Goal: Transaction & Acquisition: Purchase product/service

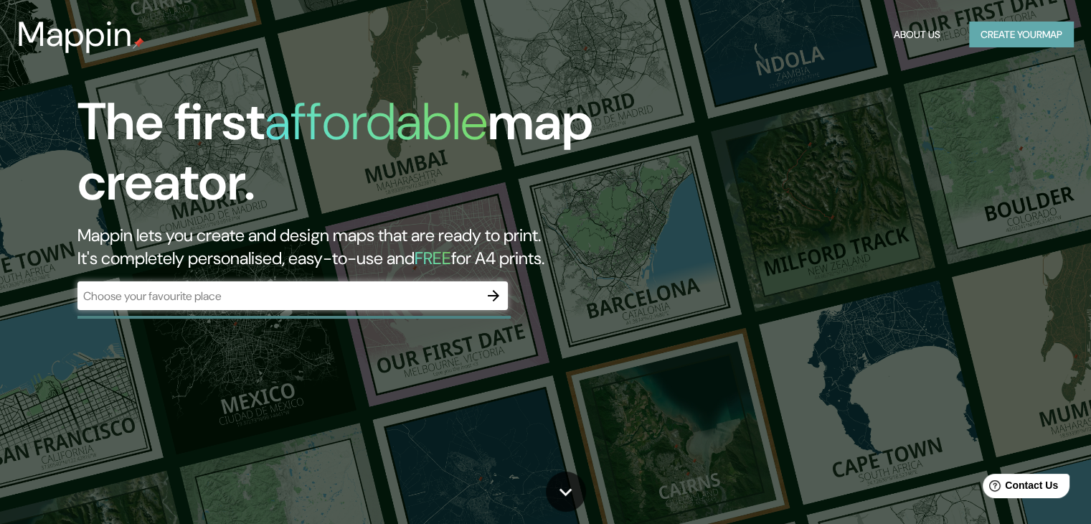
click at [1019, 39] on button "Create your map" at bounding box center [1021, 35] width 105 height 27
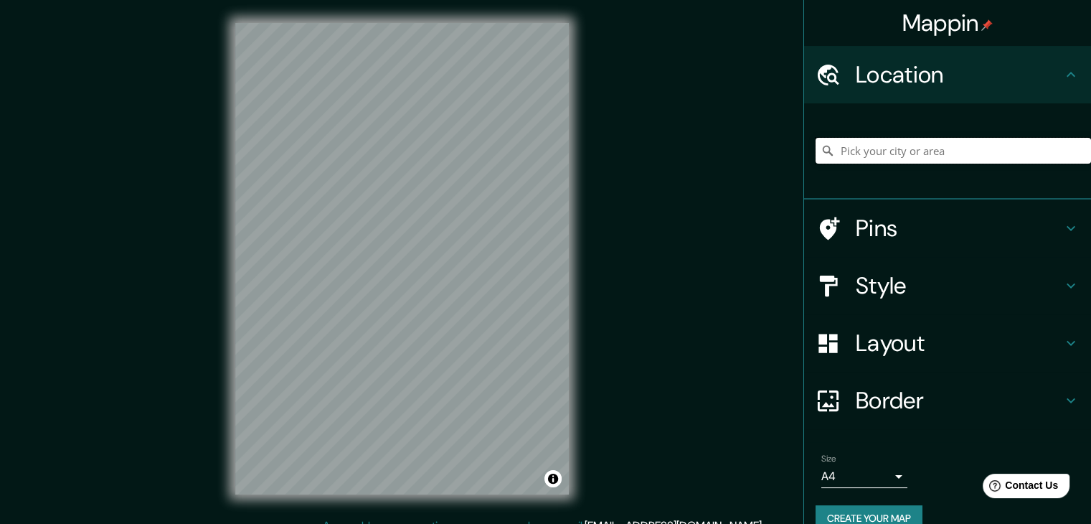
click at [1004, 143] on input "Pick your city or area" at bounding box center [953, 151] width 275 height 26
click at [920, 144] on input "Pick your city or area" at bounding box center [953, 151] width 275 height 26
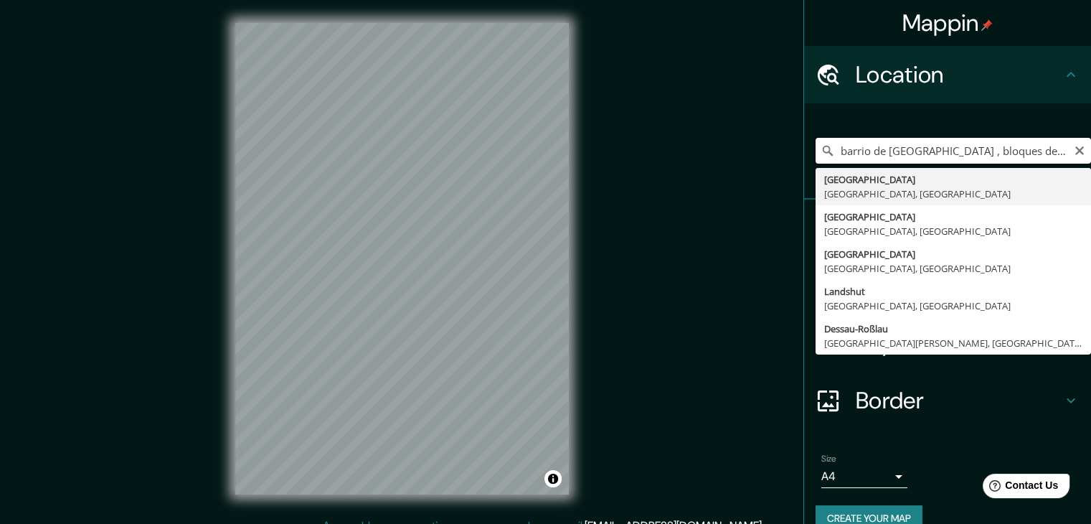
click at [993, 153] on input "barrio de la meriola , bloques de juan" at bounding box center [953, 151] width 275 height 26
click at [1020, 148] on input "barrio de la meriola , bloques juan" at bounding box center [953, 151] width 275 height 26
type input "Bochum, Renania del Norte-Westfalia, Alemania"
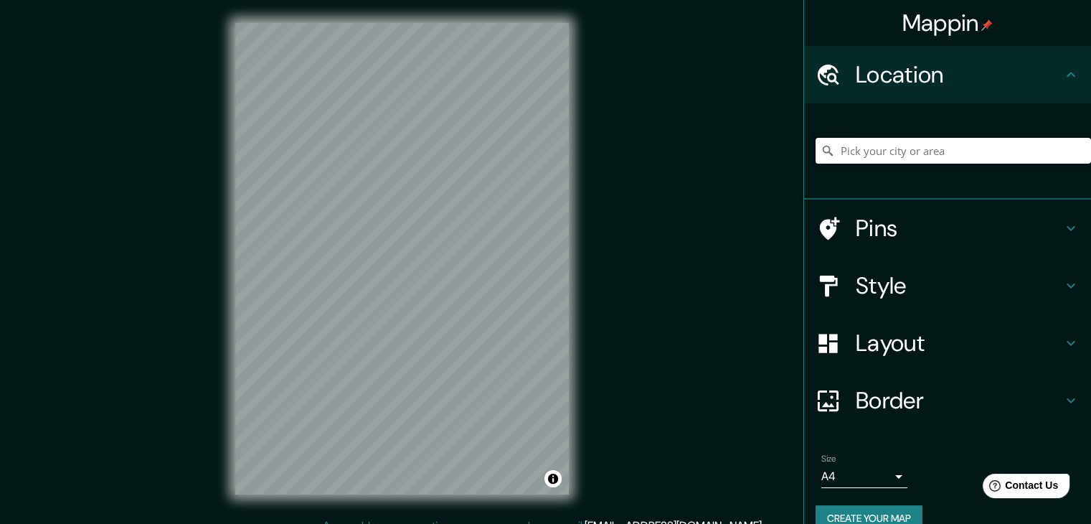
click at [889, 145] on input "Pick your city or area" at bounding box center [953, 151] width 275 height 26
paste input "Blocs Juan Carlos, 25003 Lérida, España"
type input "Lleida, provincia de Lérida, España"
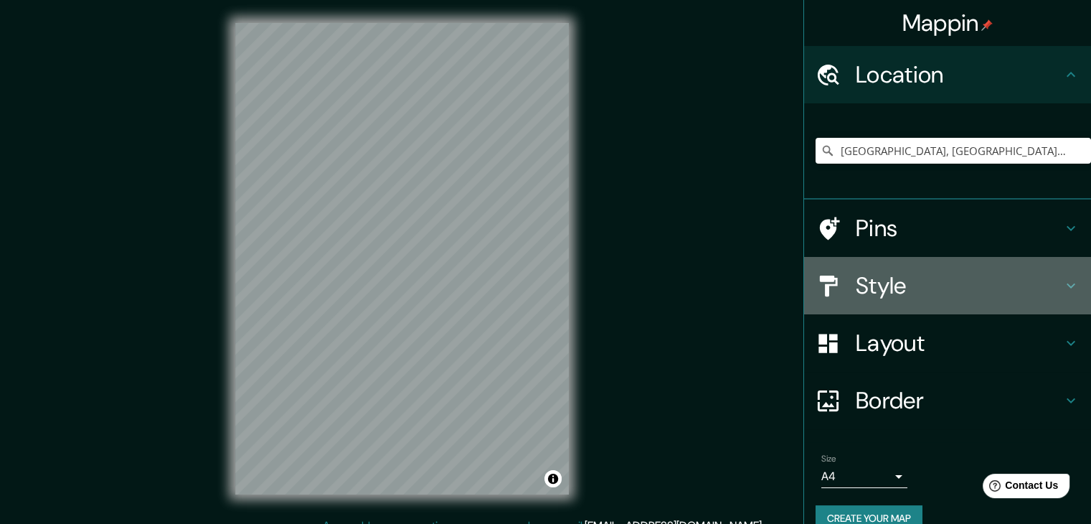
click at [956, 273] on h4 "Style" at bounding box center [959, 285] width 207 height 29
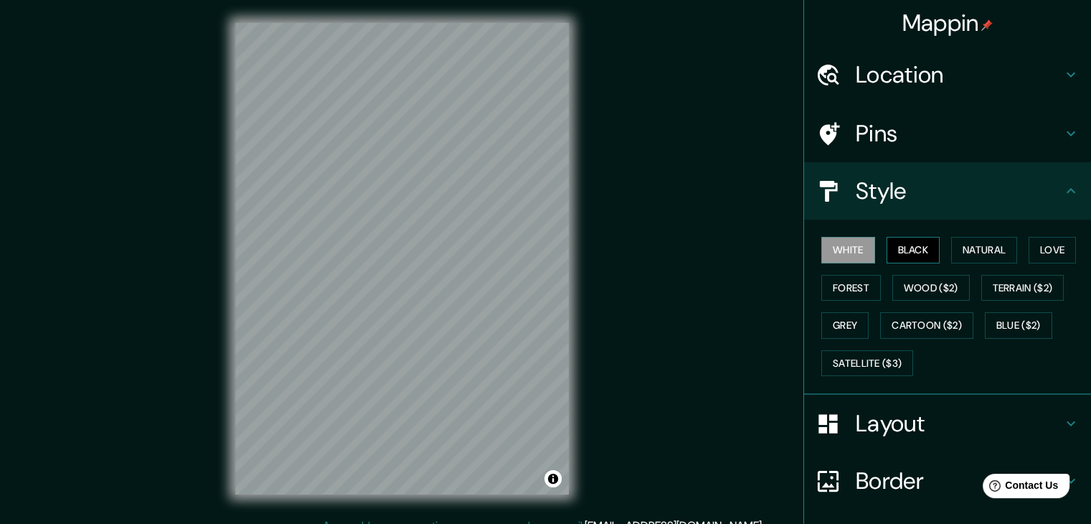
click at [912, 255] on button "Black" at bounding box center [914, 250] width 54 height 27
click at [959, 252] on button "Natural" at bounding box center [984, 250] width 66 height 27
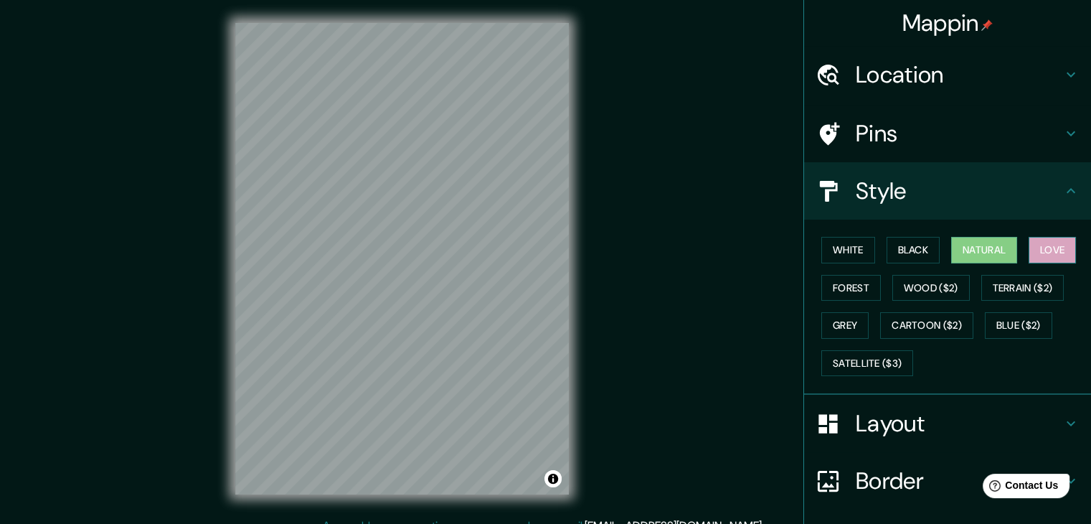
click at [1029, 247] on button "Love" at bounding box center [1052, 250] width 47 height 27
click at [861, 283] on button "Forest" at bounding box center [851, 288] width 60 height 27
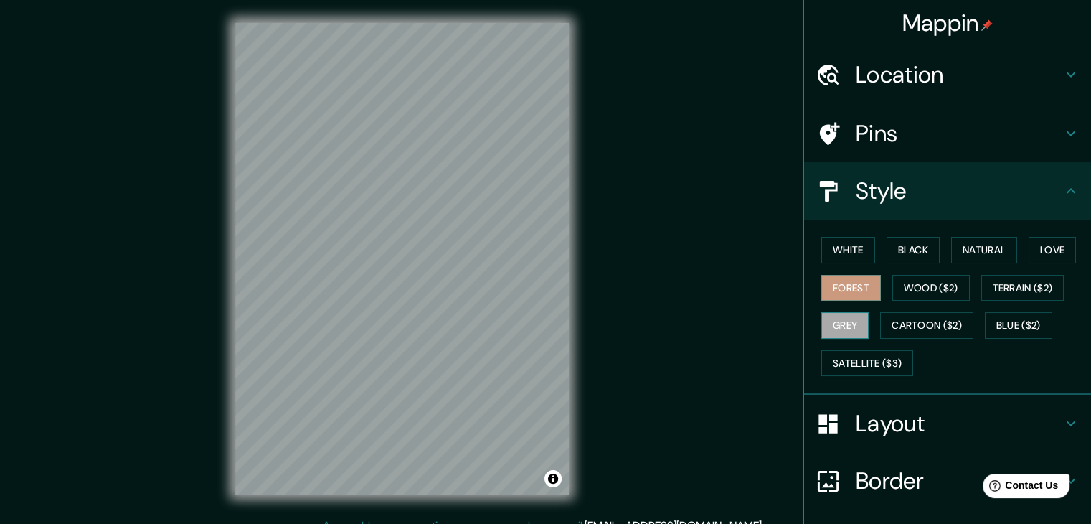
click at [857, 318] on button "Grey" at bounding box center [844, 325] width 47 height 27
click at [1006, 319] on button "Blue ($2)" at bounding box center [1018, 325] width 67 height 27
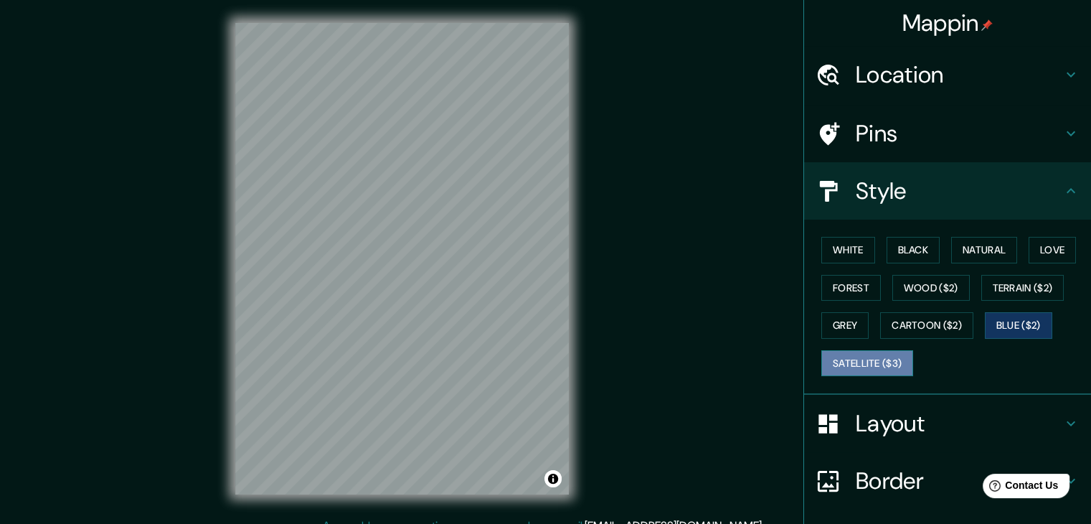
click at [827, 357] on button "Satellite ($3)" at bounding box center [867, 363] width 92 height 27
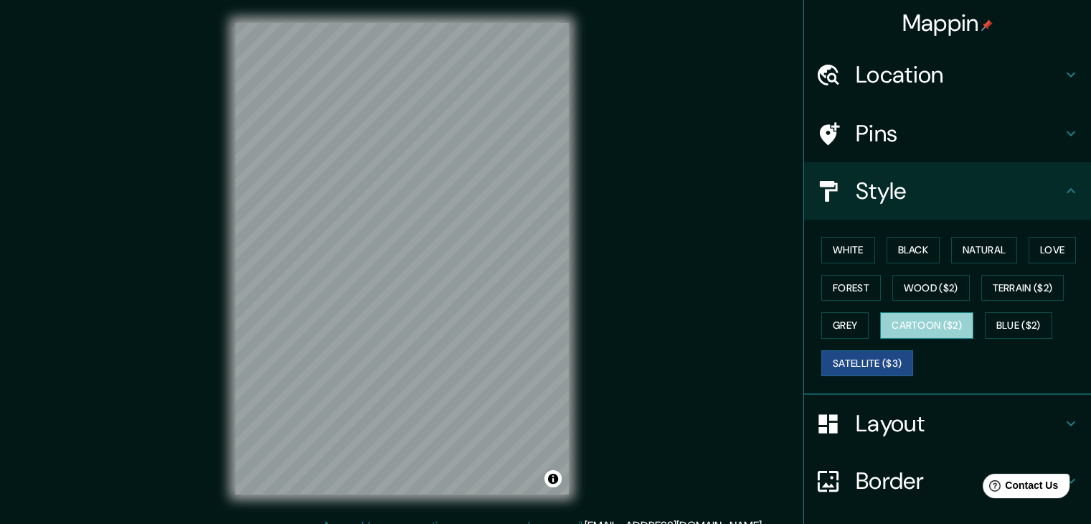
click at [887, 322] on button "Cartoon ($2)" at bounding box center [926, 325] width 93 height 27
click at [844, 359] on button "Satellite ($3)" at bounding box center [867, 363] width 92 height 27
click at [837, 322] on button "Grey" at bounding box center [844, 325] width 47 height 27
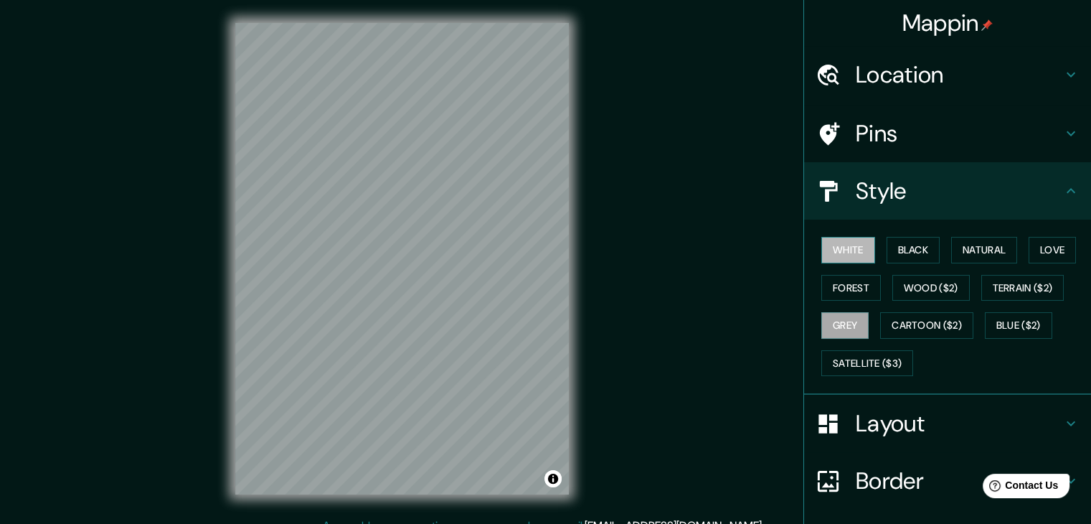
click at [827, 253] on button "White" at bounding box center [848, 250] width 54 height 27
click at [896, 242] on button "Black" at bounding box center [914, 250] width 54 height 27
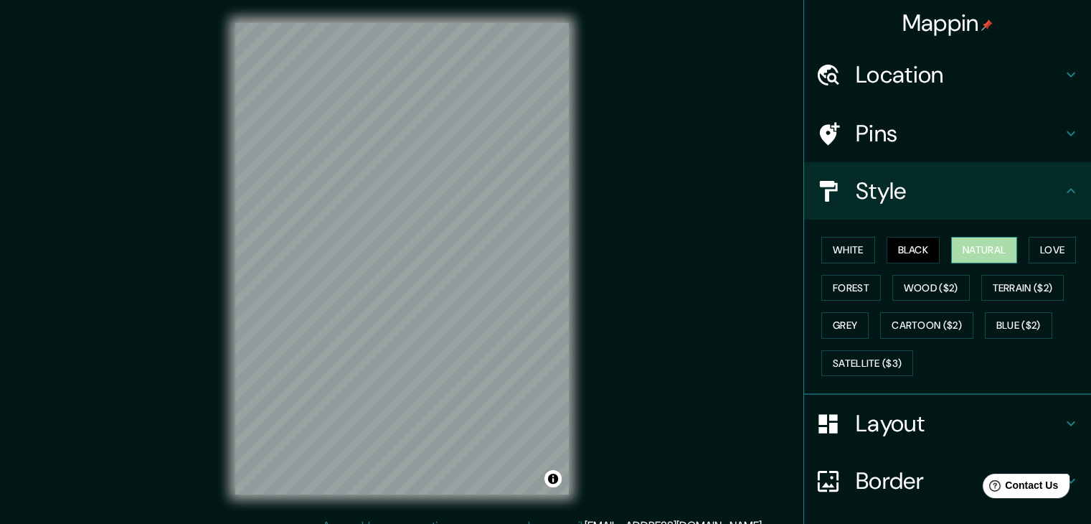
click at [959, 245] on button "Natural" at bounding box center [984, 250] width 66 height 27
click at [1029, 245] on button "Love" at bounding box center [1052, 250] width 47 height 27
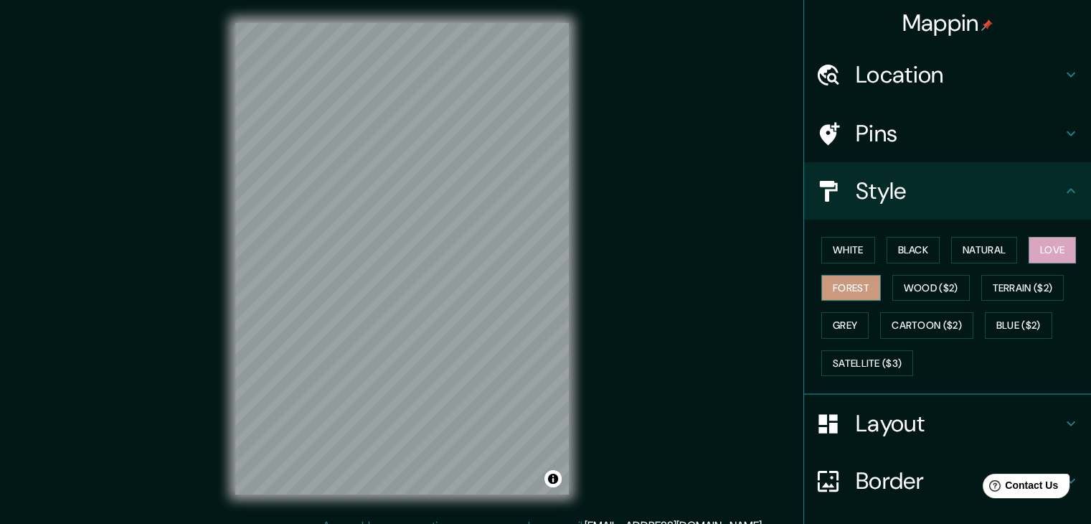
click at [848, 280] on button "Forest" at bounding box center [851, 288] width 60 height 27
drag, startPoint x: 1014, startPoint y: 288, endPoint x: 966, endPoint y: 284, distance: 48.9
click at [1014, 288] on button "Terrain ($2)" at bounding box center [1022, 288] width 83 height 27
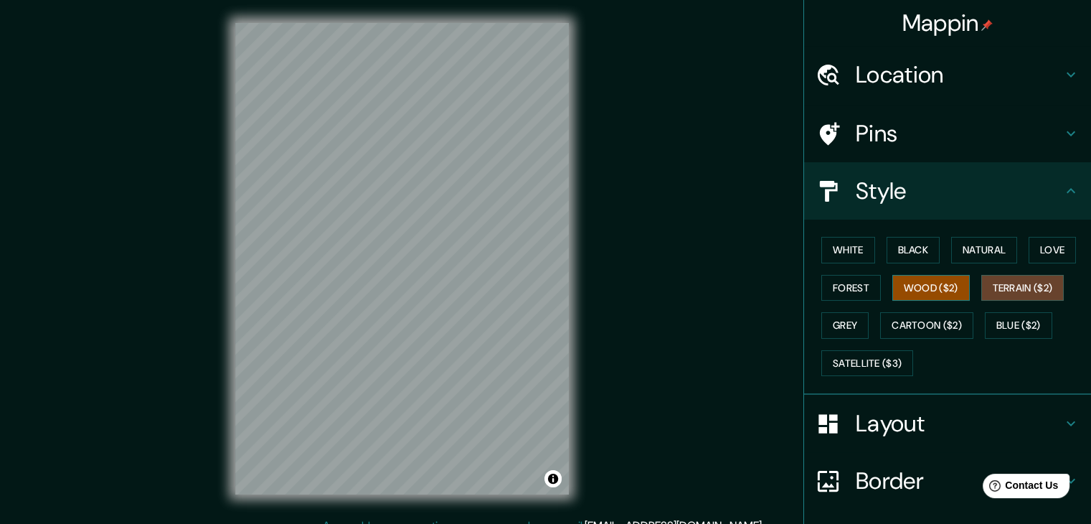
click at [944, 284] on button "Wood ($2)" at bounding box center [930, 288] width 77 height 27
click at [996, 323] on button "Blue ($2)" at bounding box center [1018, 325] width 67 height 27
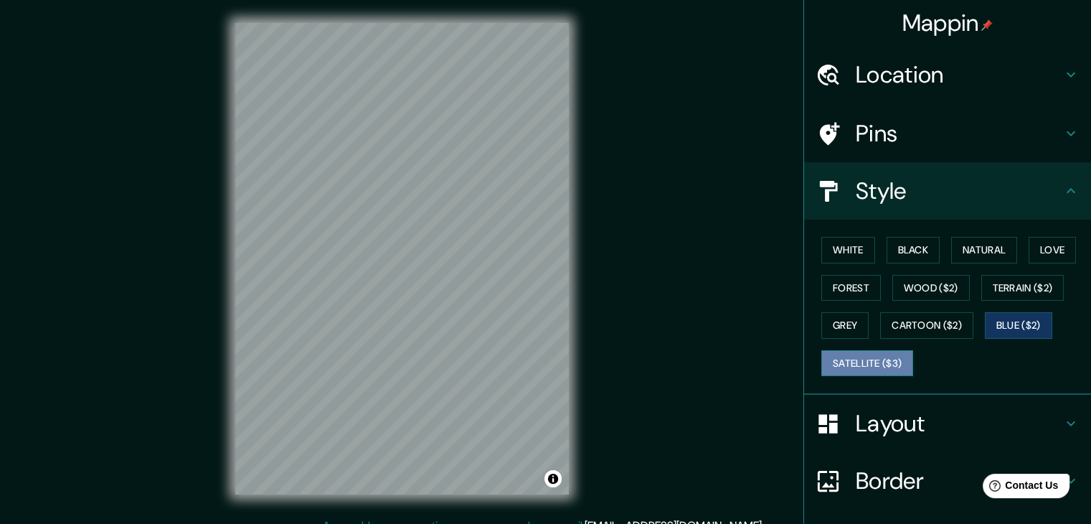
click at [894, 350] on button "Satellite ($3)" at bounding box center [867, 363] width 92 height 27
click at [919, 423] on h4 "Layout" at bounding box center [959, 423] width 207 height 29
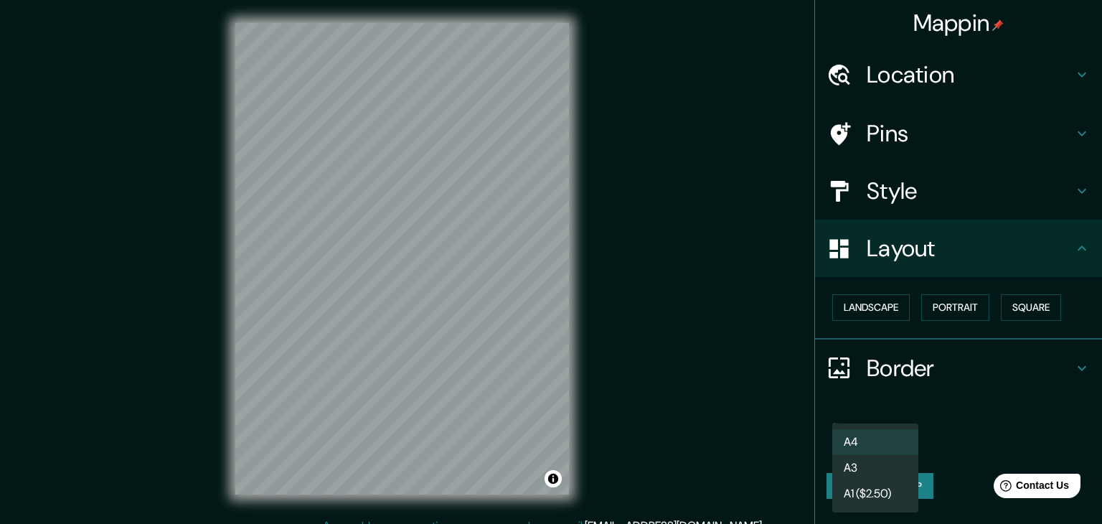
click at [869, 443] on body "Mappin Location Lleida, provincia de Lérida, España Lleida provincia de Lérida,…" at bounding box center [551, 262] width 1102 height 524
click at [868, 445] on li "A4" at bounding box center [875, 442] width 86 height 26
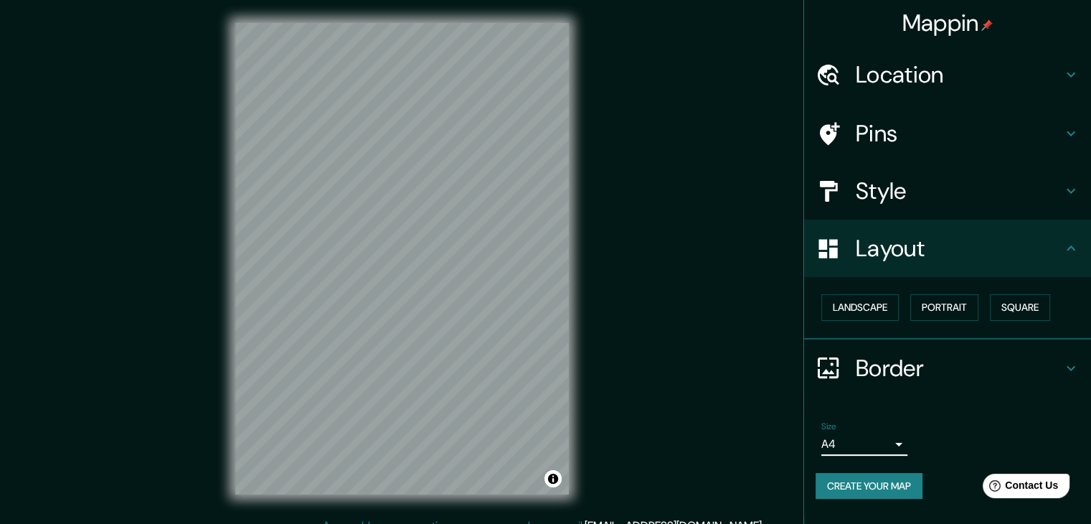
click at [983, 415] on div "Size A4 single" at bounding box center [948, 438] width 264 height 46
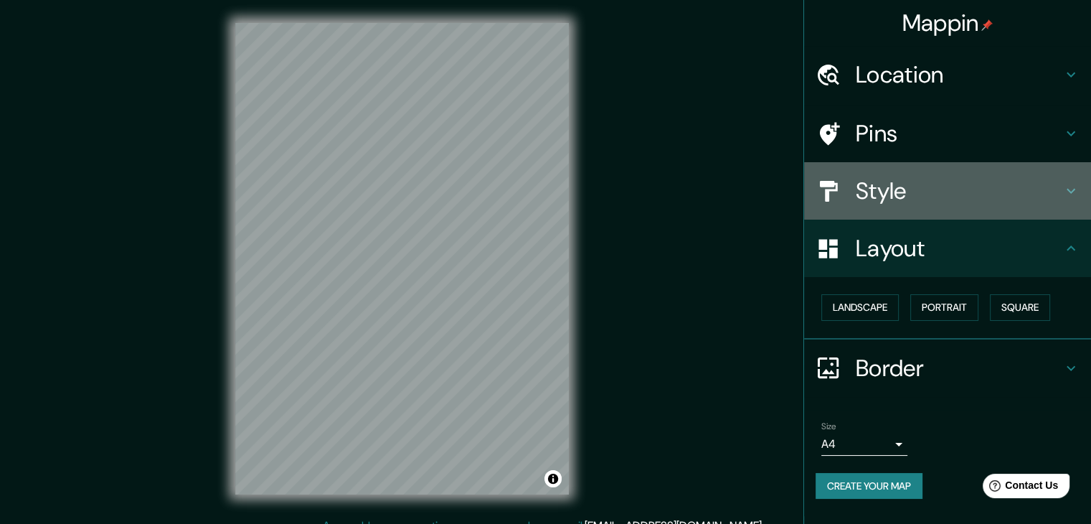
click at [912, 189] on h4 "Style" at bounding box center [959, 190] width 207 height 29
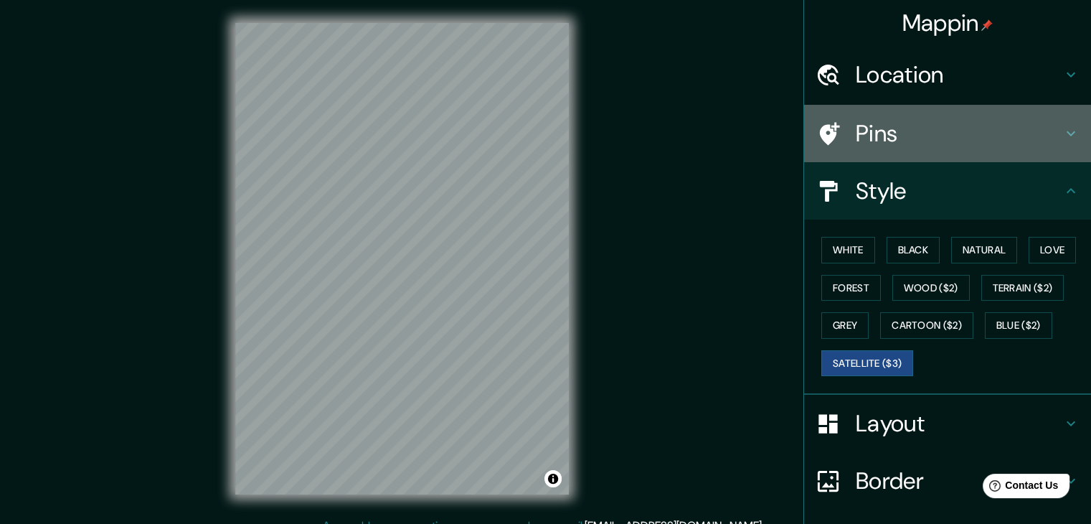
click at [918, 122] on h4 "Pins" at bounding box center [959, 133] width 207 height 29
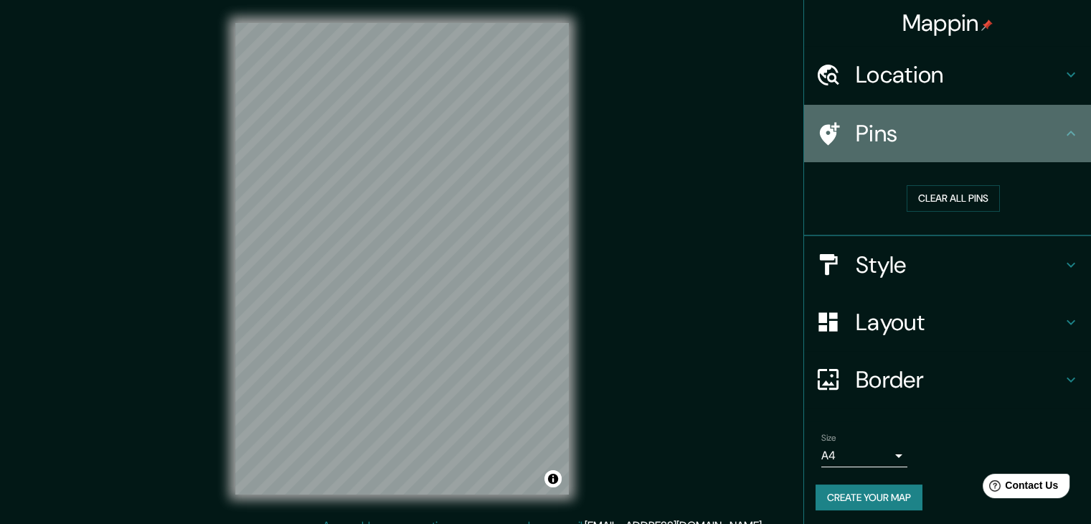
click at [916, 132] on h4 "Pins" at bounding box center [959, 133] width 207 height 29
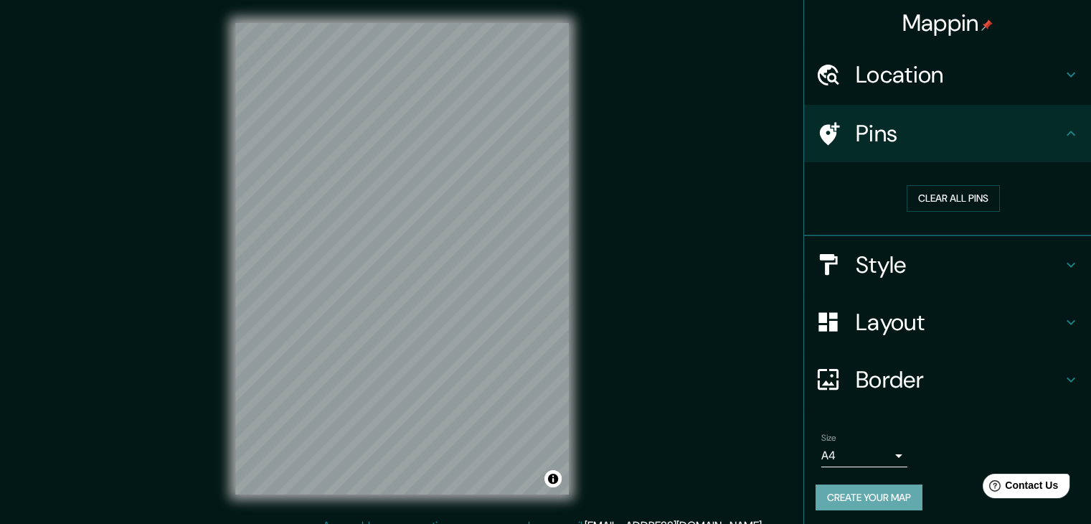
click at [839, 494] on button "Create your map" at bounding box center [869, 497] width 107 height 27
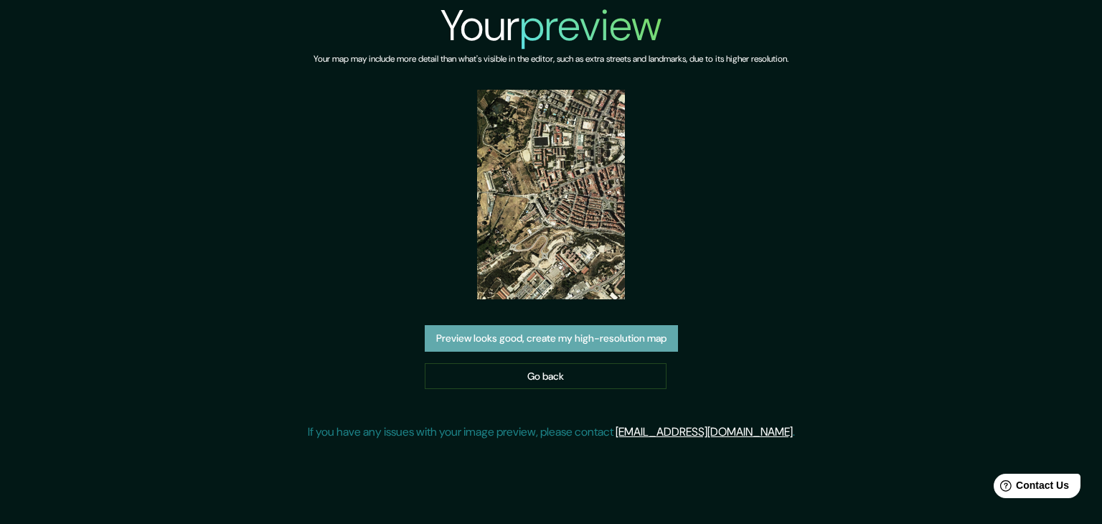
click at [589, 345] on button "Preview looks good, create my high-resolution map" at bounding box center [551, 338] width 253 height 27
